Goal: Transaction & Acquisition: Book appointment/travel/reservation

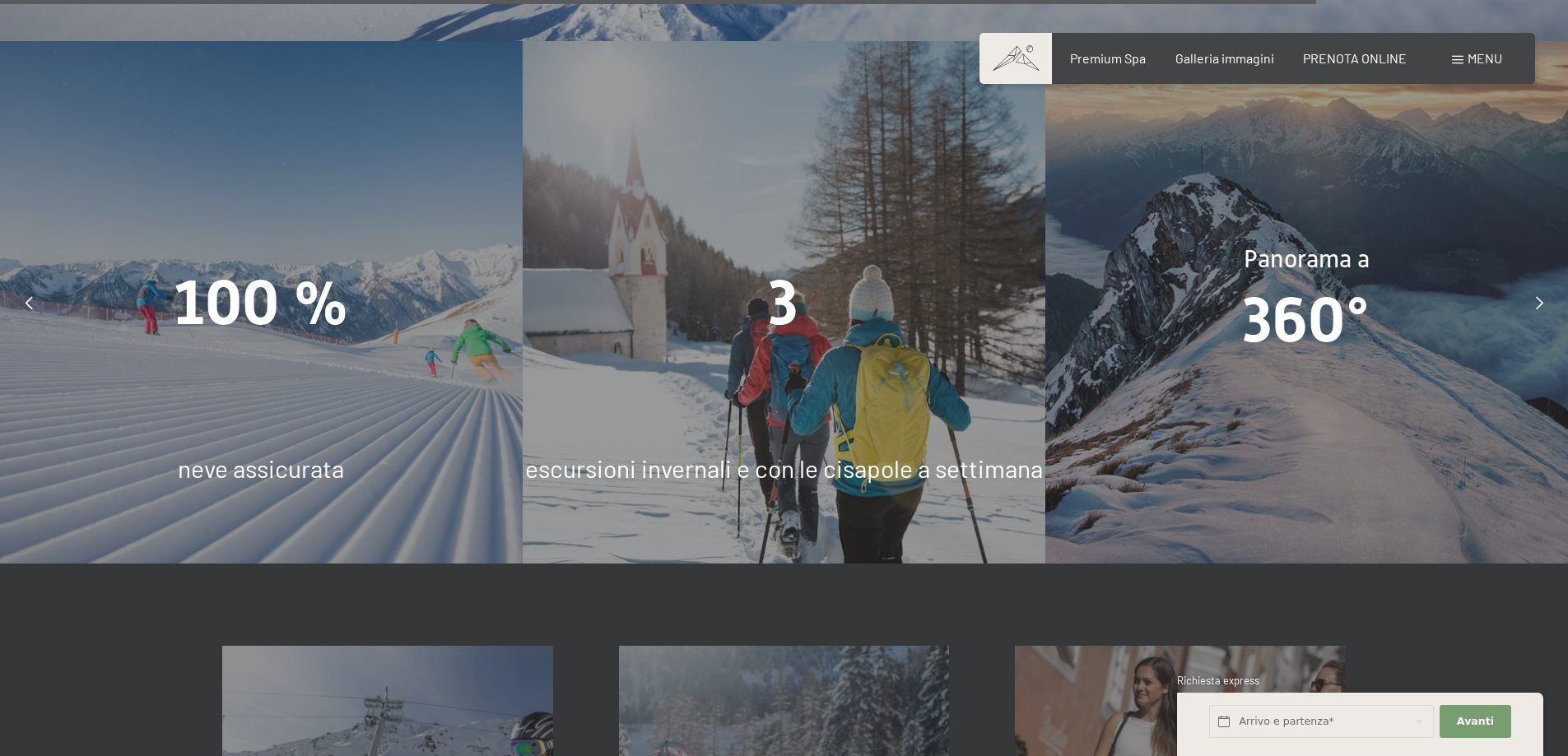
scroll to position [5101, 0]
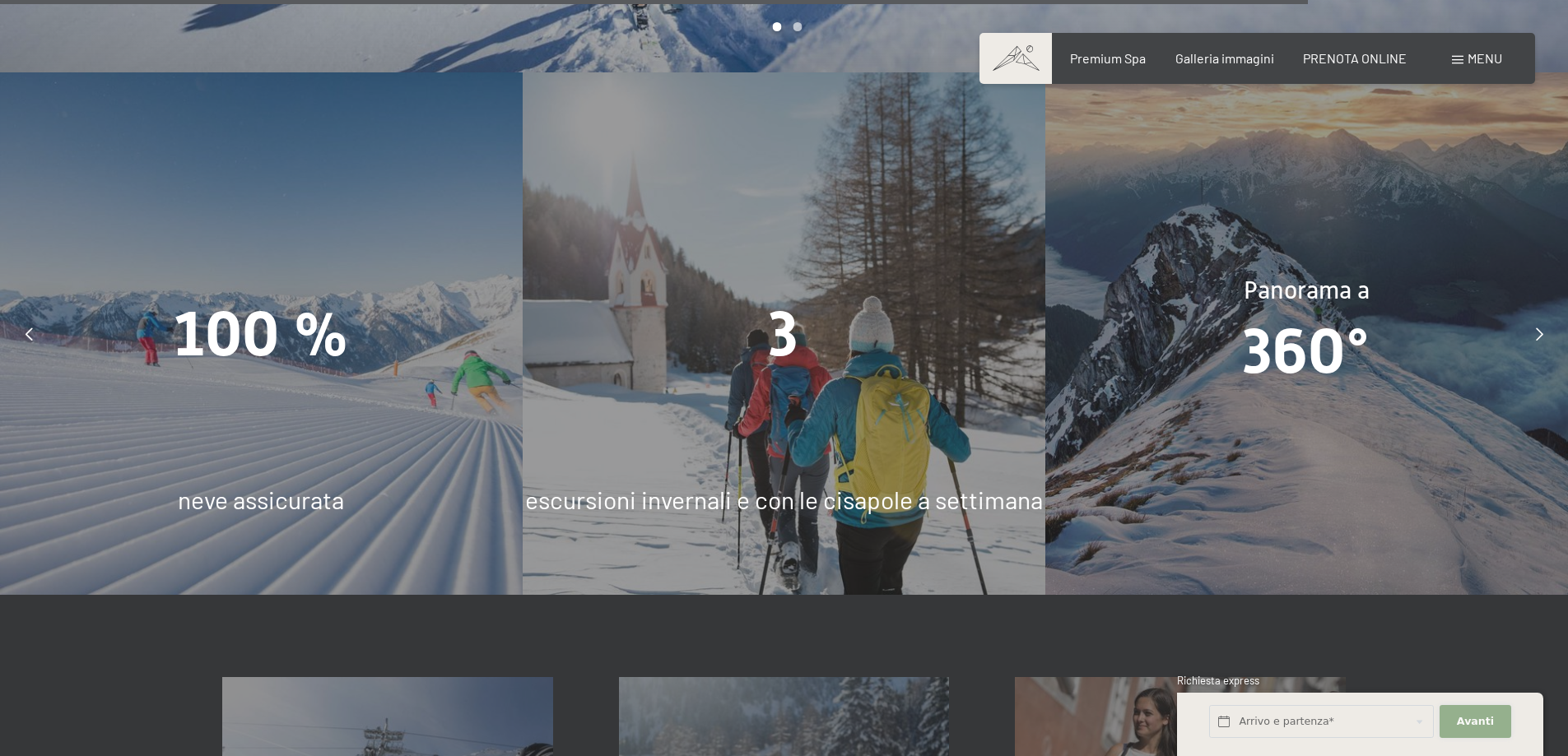
click at [1466, 724] on span "Avanti" at bounding box center [1475, 721] width 37 height 14
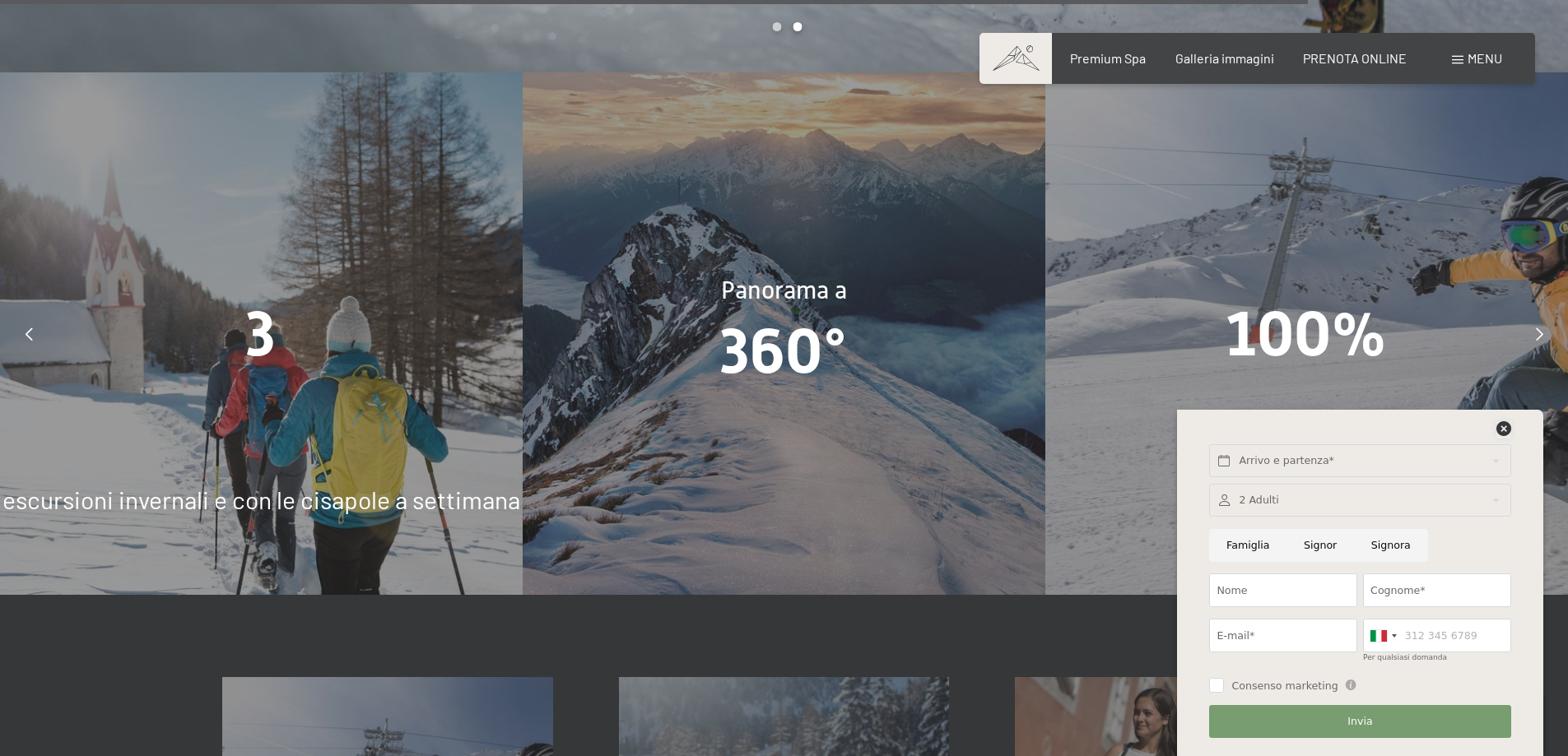
click at [1505, 411] on div "Arrivo e partenza* Avanti Nascondere i campi dell'indirizzo 2 Adulti 2 Adulti P…" at bounding box center [1360, 583] width 325 height 346
click at [1502, 425] on icon at bounding box center [1503, 428] width 14 height 14
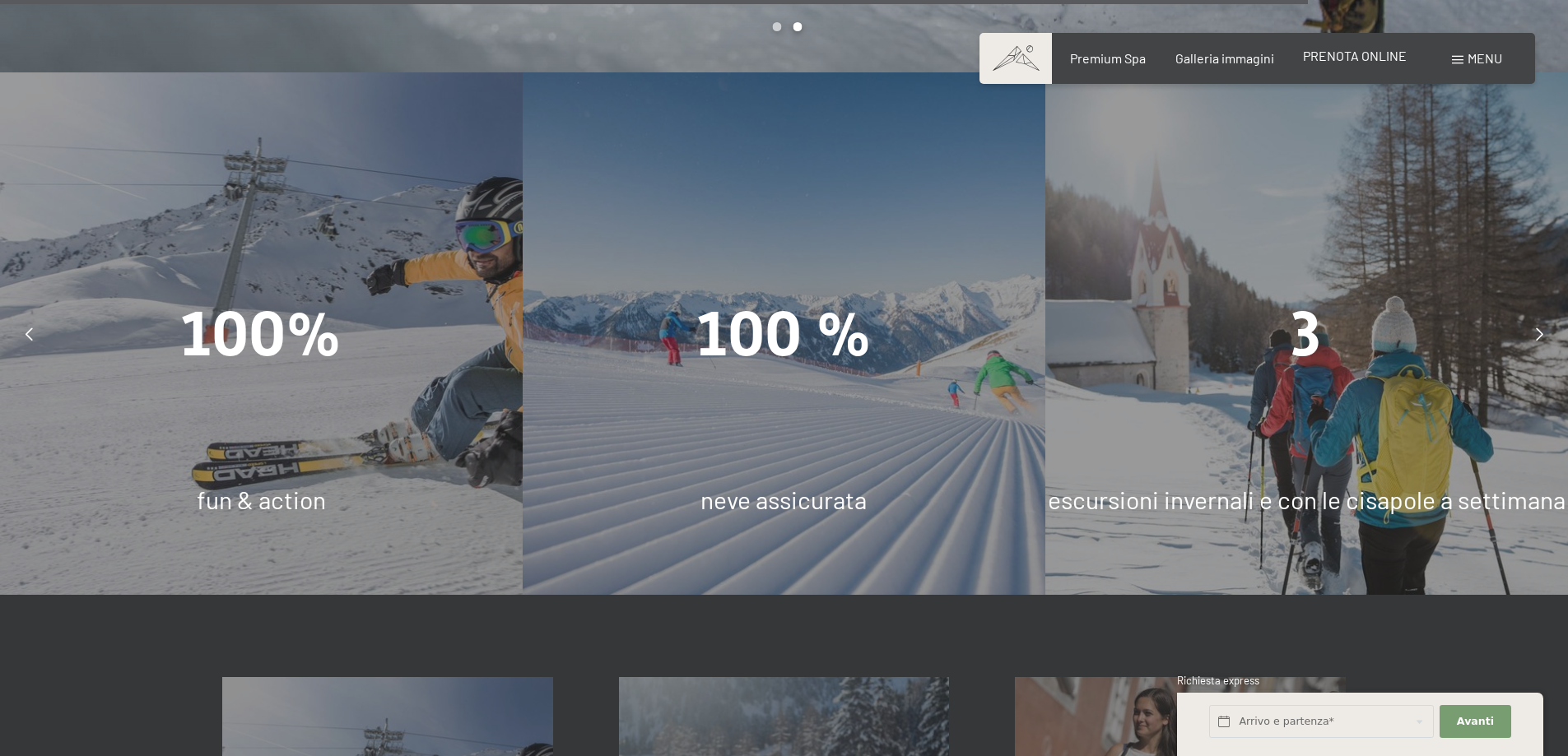
click at [1348, 53] on span "PRENOTA ONLINE" at bounding box center [1355, 56] width 103 height 15
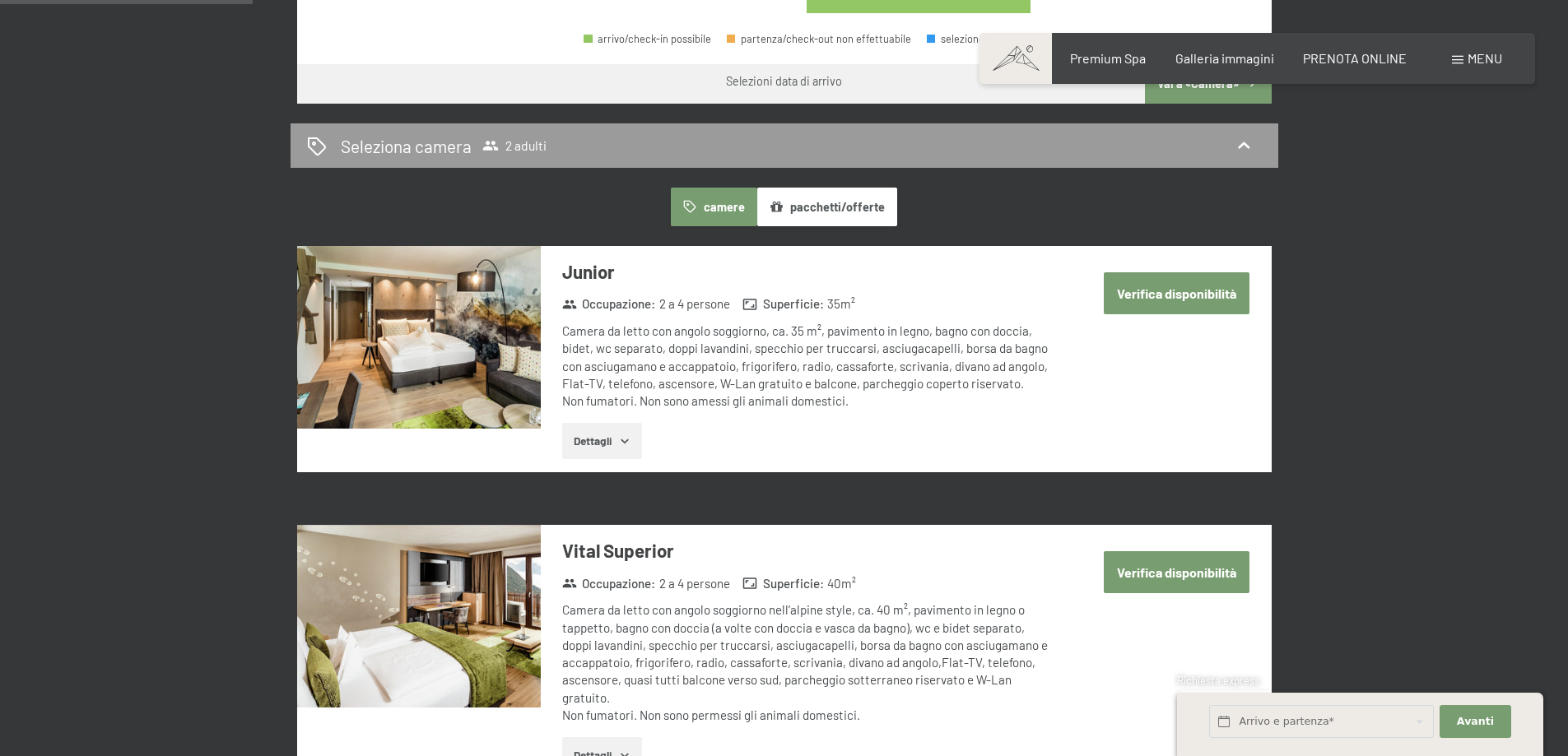
scroll to position [905, 0]
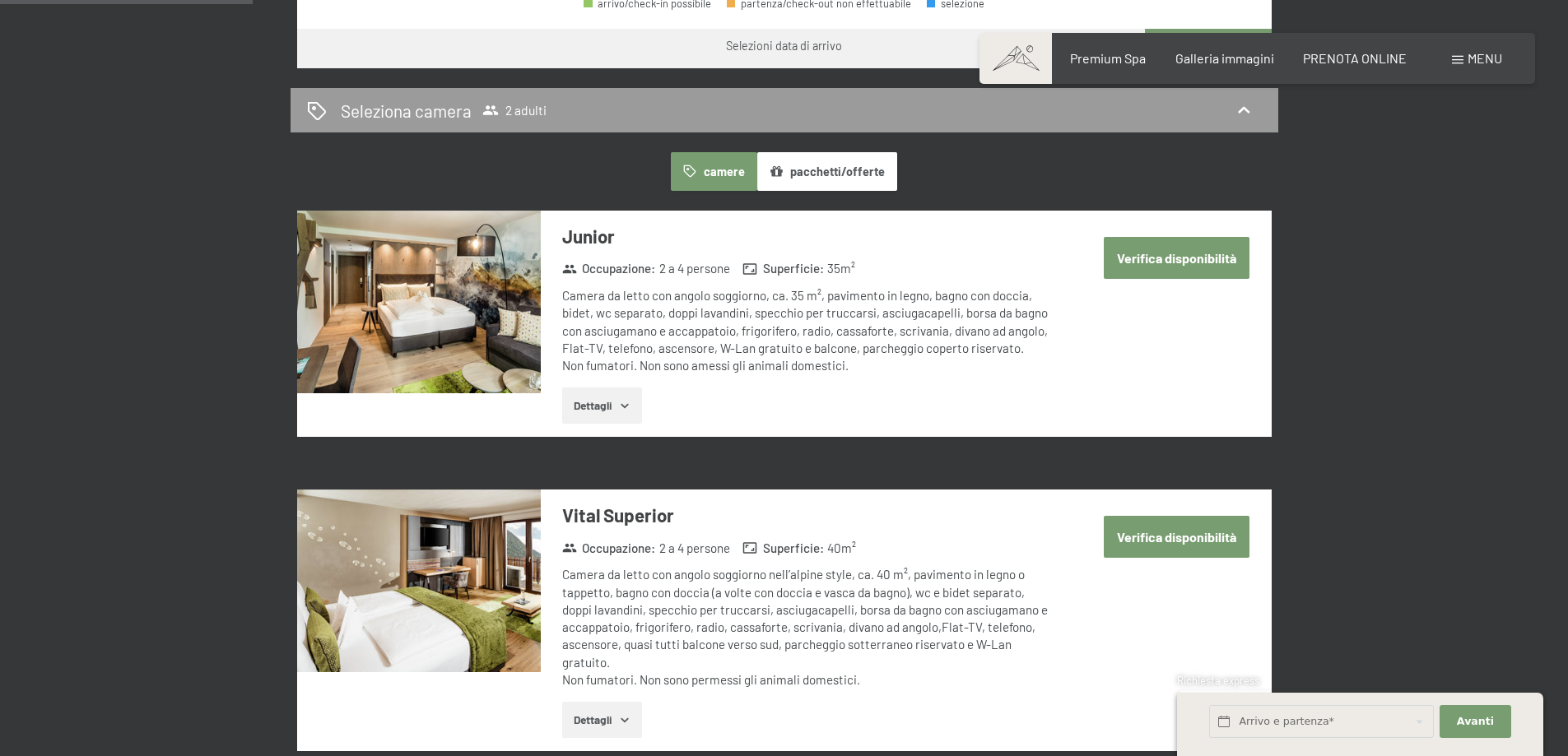
click at [622, 406] on icon "button" at bounding box center [625, 406] width 13 height 13
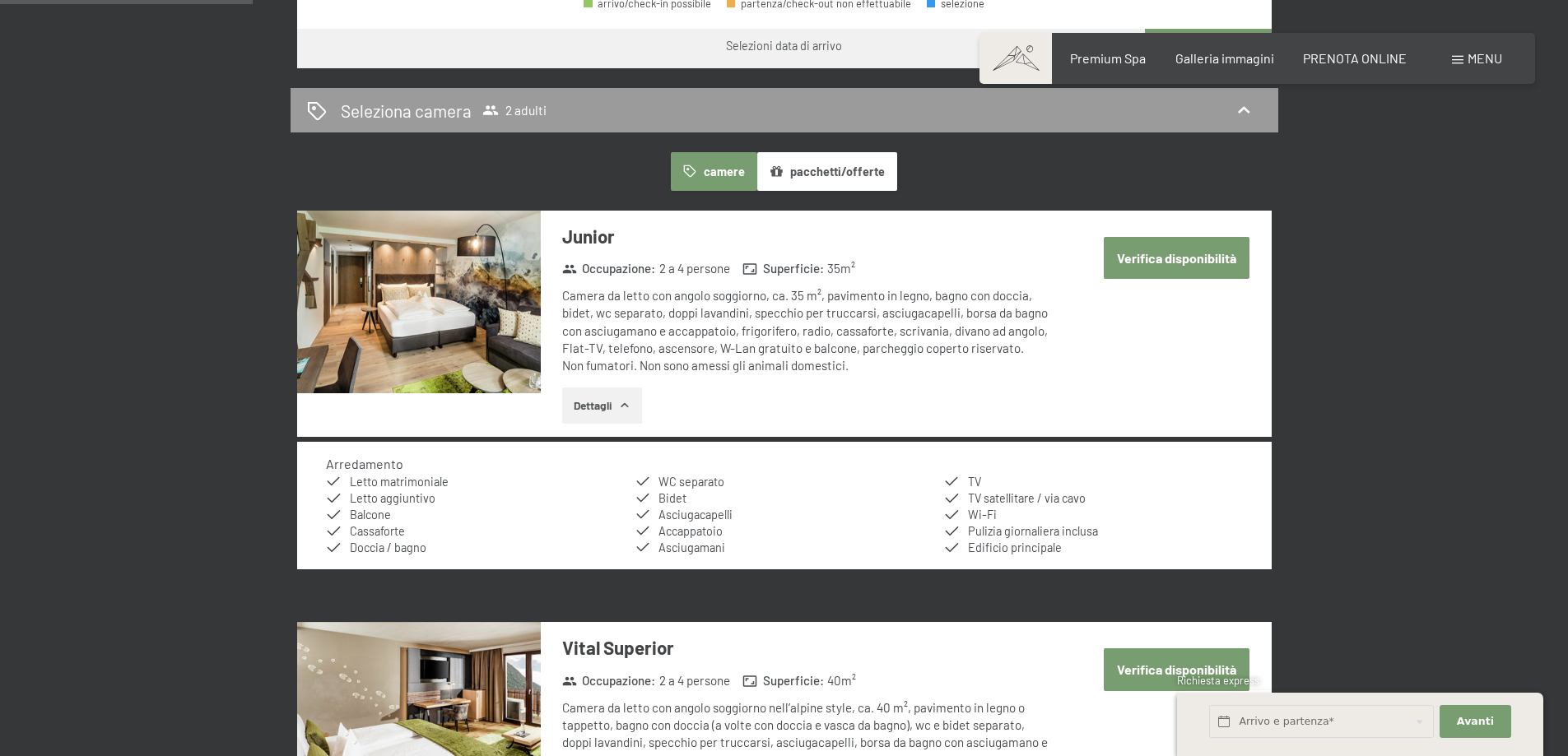
click at [1154, 256] on button "Verifica disponibilità" at bounding box center [1176, 258] width 146 height 42
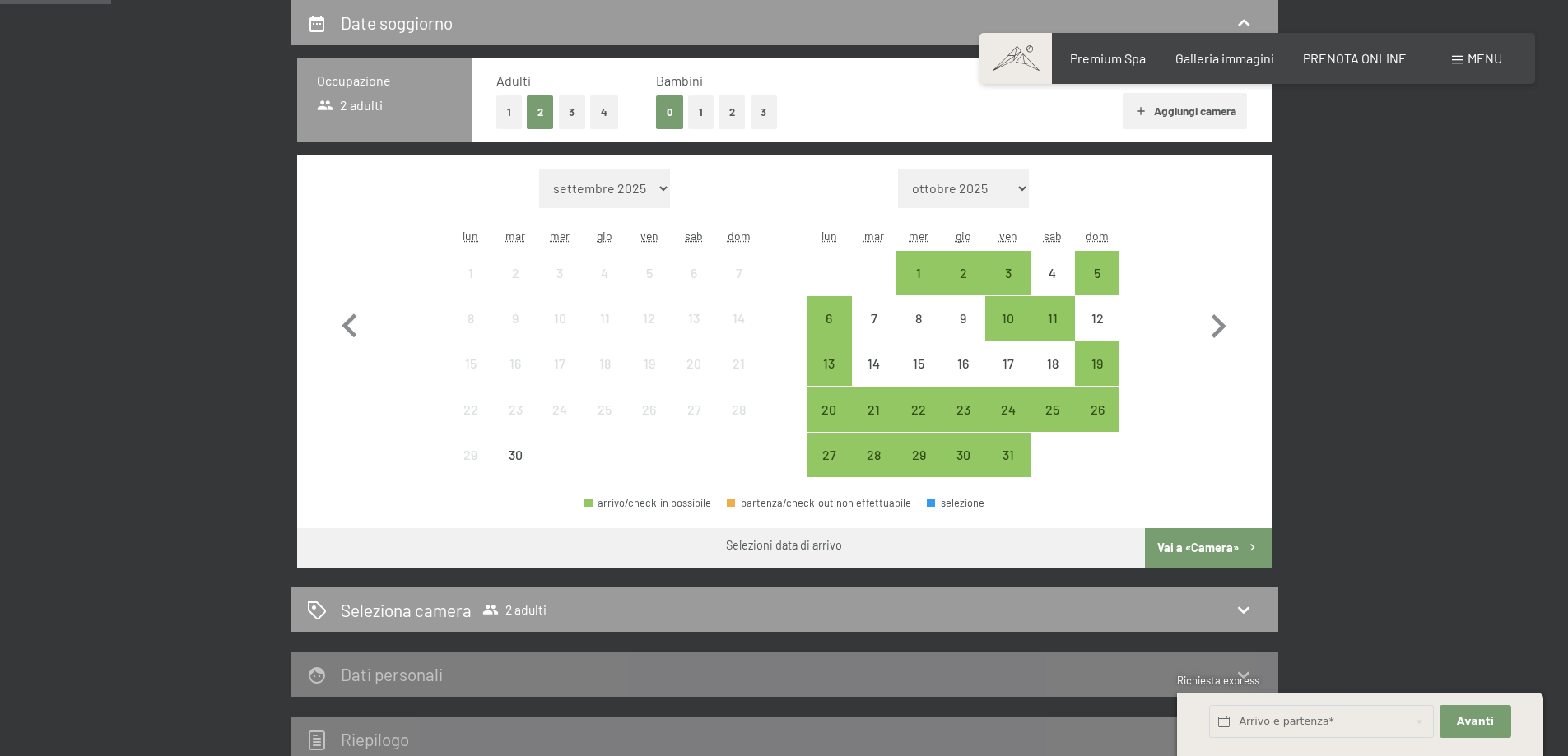
click at [1236, 544] on button "Vai a «Camera»" at bounding box center [1208, 547] width 126 height 39
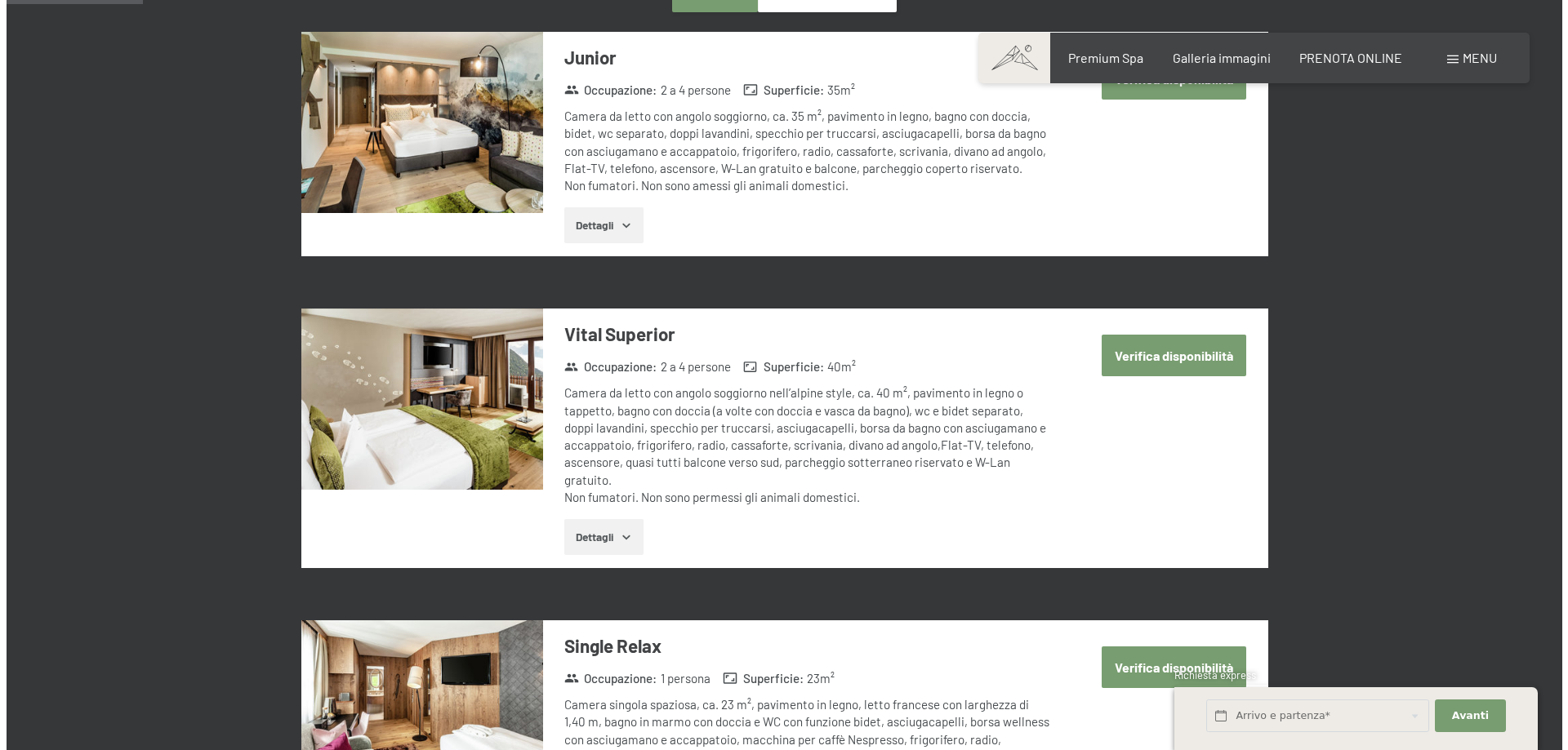
scroll to position [0, 0]
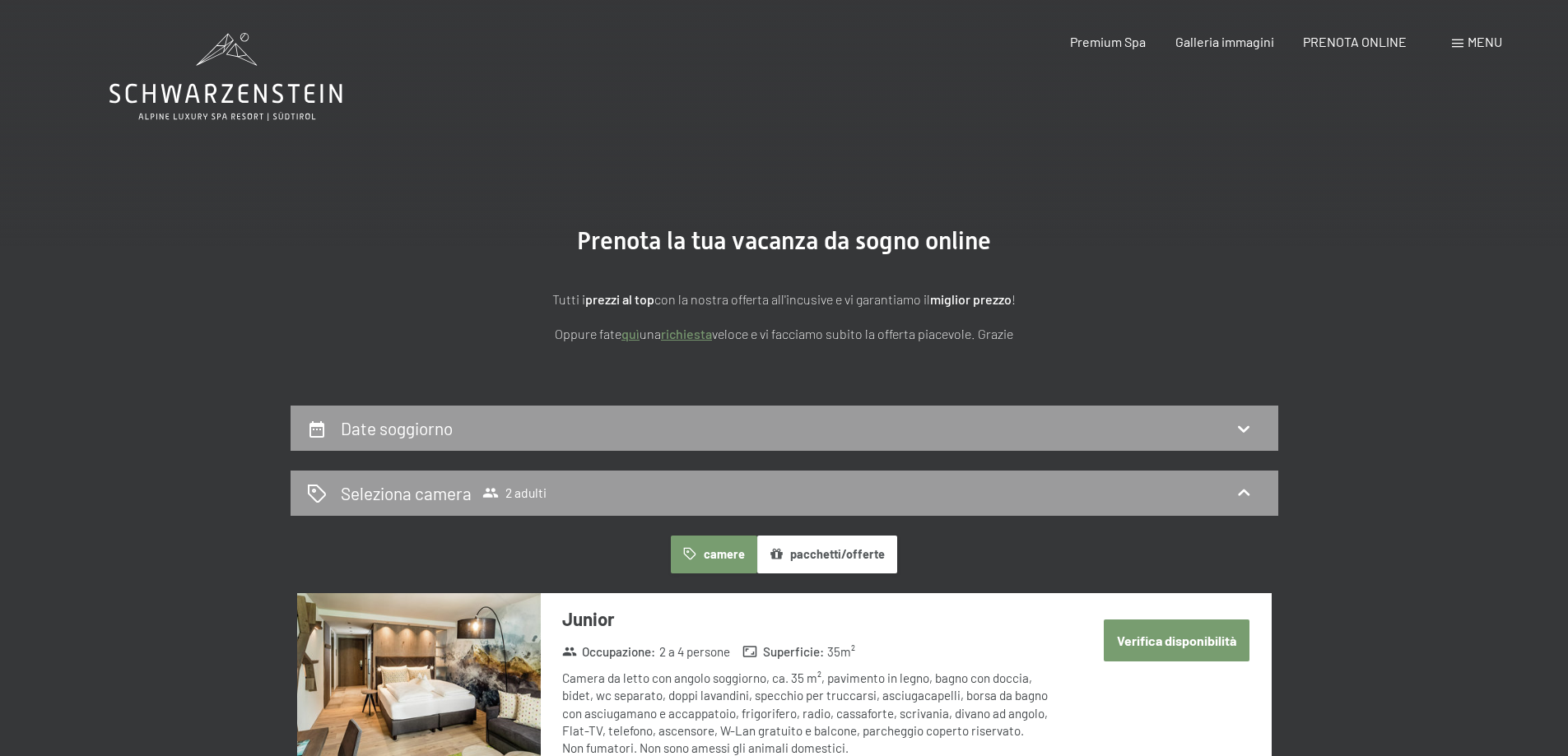
click at [1466, 44] on div "Menu" at bounding box center [1477, 41] width 50 height 18
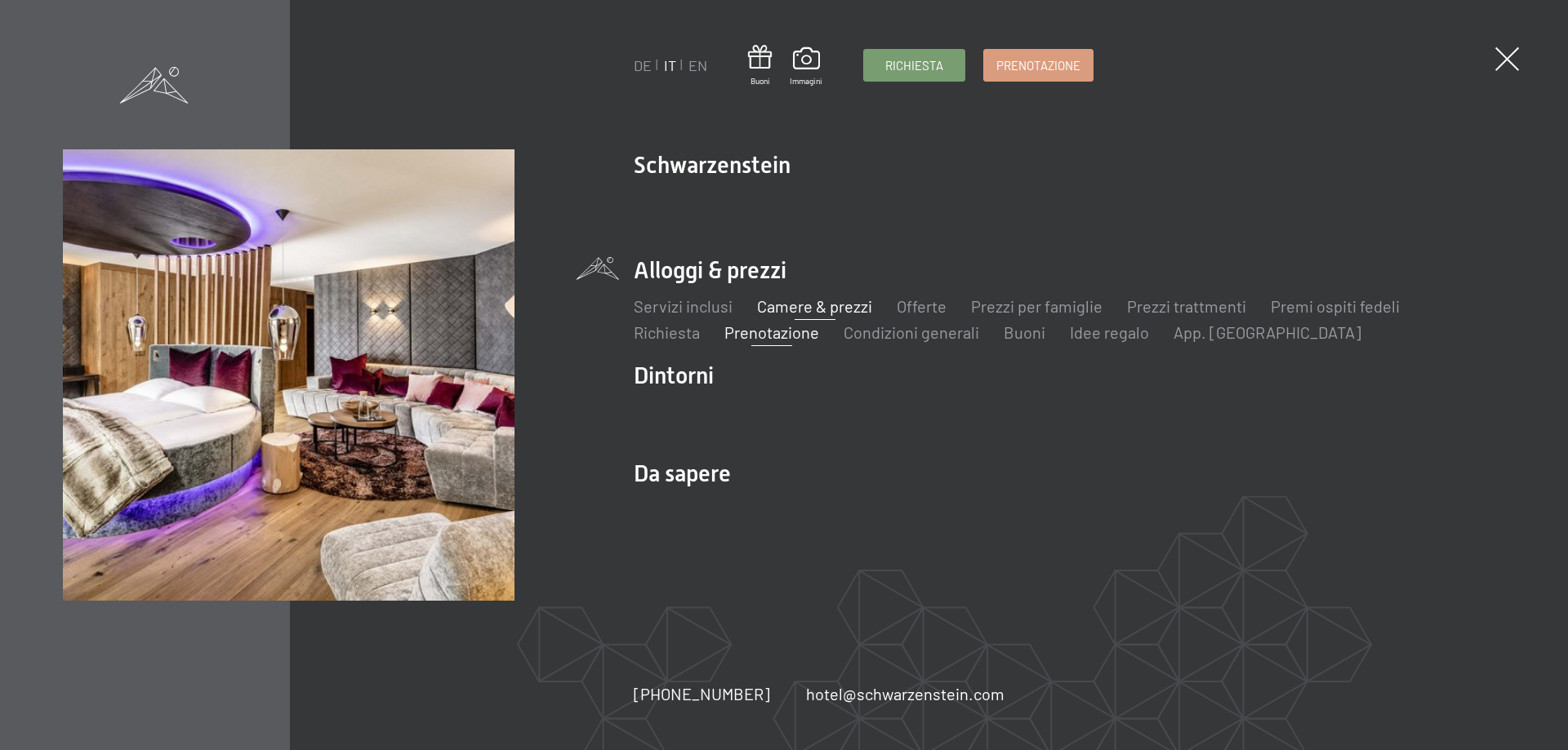
click at [821, 303] on link "Camere & prezzi" at bounding box center [814, 306] width 115 height 20
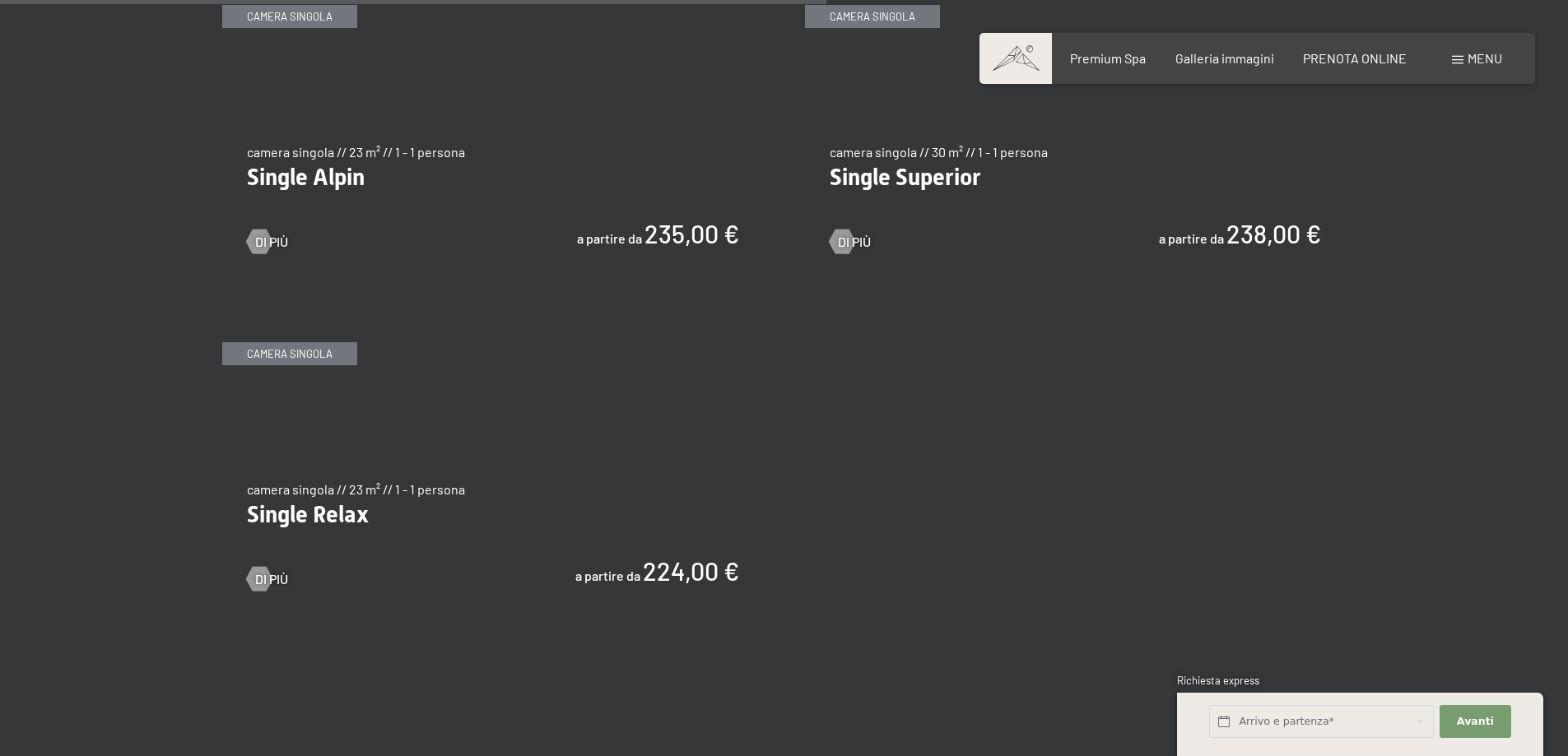
scroll to position [2797, 0]
